Goal: Navigation & Orientation: Find specific page/section

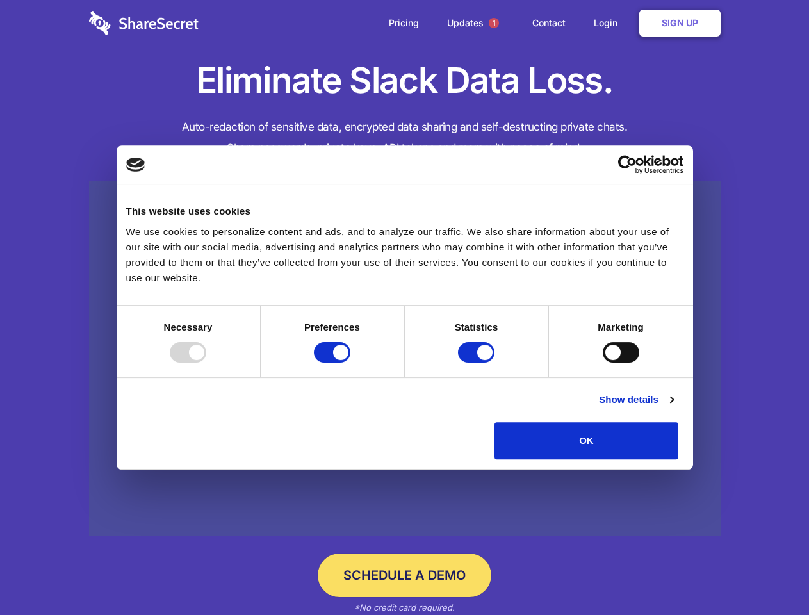
click at [206, 362] on div at bounding box center [188, 352] width 37 height 20
click at [350, 362] on input "Preferences" at bounding box center [332, 352] width 37 height 20
checkbox input "false"
click at [478, 362] on input "Statistics" at bounding box center [476, 352] width 37 height 20
checkbox input "false"
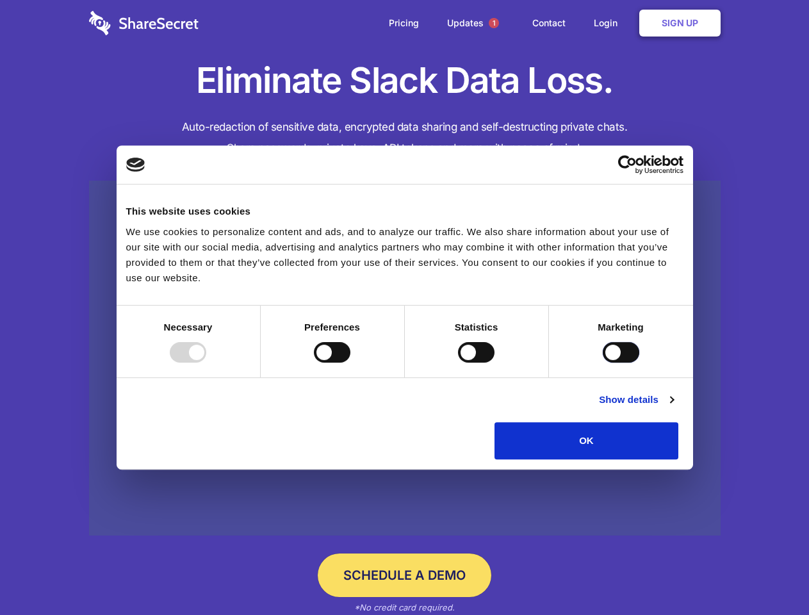
click at [603, 362] on input "Marketing" at bounding box center [621, 352] width 37 height 20
checkbox input "true"
click at [673, 407] on link "Show details" at bounding box center [636, 399] width 74 height 15
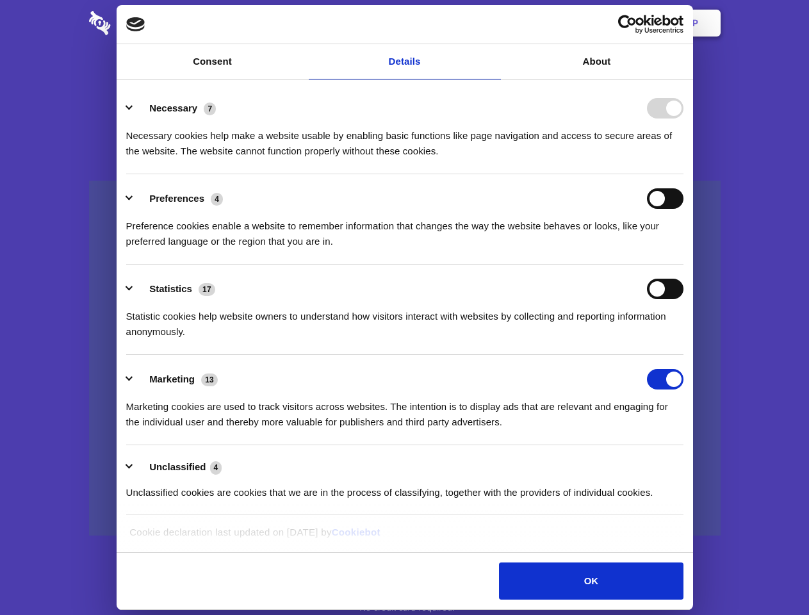
click at [683, 174] on li "Necessary 7 Necessary cookies help make a website usable by enabling basic func…" at bounding box center [404, 129] width 557 height 90
click at [493, 23] on span "1" at bounding box center [494, 23] width 10 height 10
